Goal: Transaction & Acquisition: Obtain resource

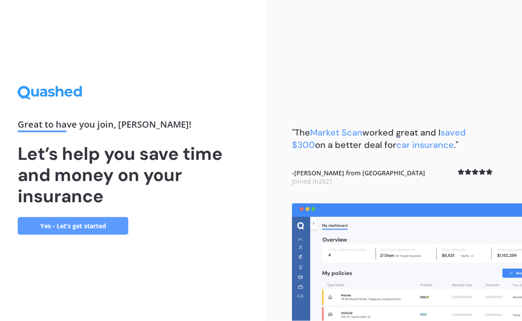
click at [84, 235] on link "Yes - Let’s get started" at bounding box center [73, 227] width 111 height 18
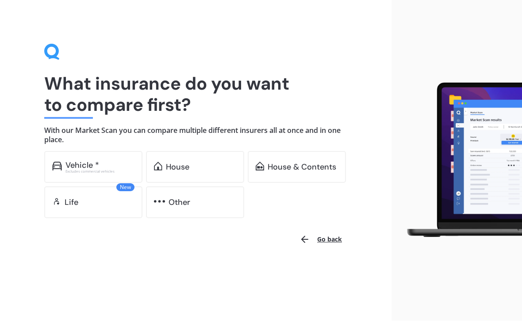
click at [108, 167] on div "Vehicle *" at bounding box center [99, 165] width 69 height 9
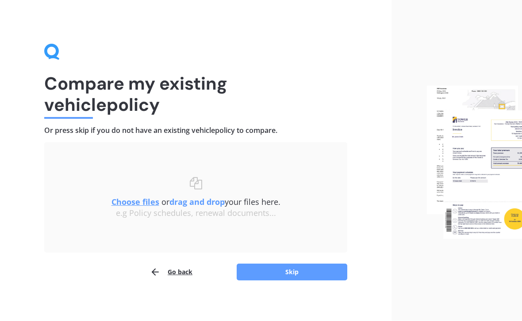
click at [302, 278] on button "Skip" at bounding box center [292, 272] width 111 height 17
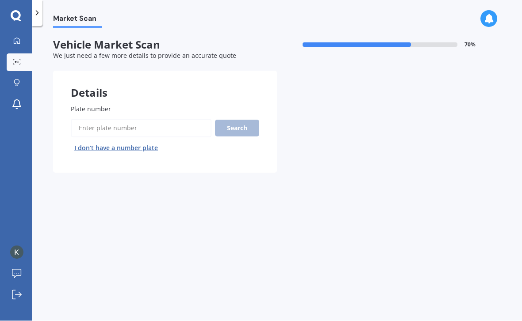
click at [238, 125] on div "Search I don’t have a number plate" at bounding box center [165, 137] width 188 height 36
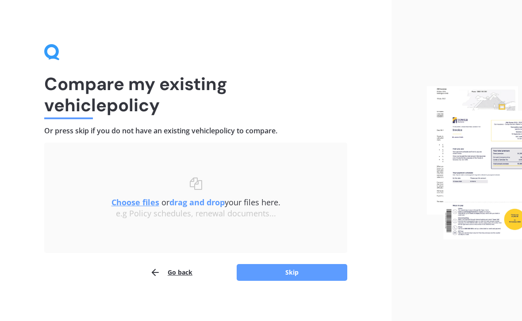
scroll to position [4, 0]
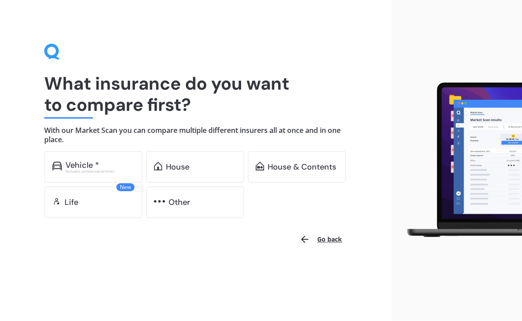
scroll to position [18, 0]
